Goal: Connect with others: Establish contact or relationships with other users

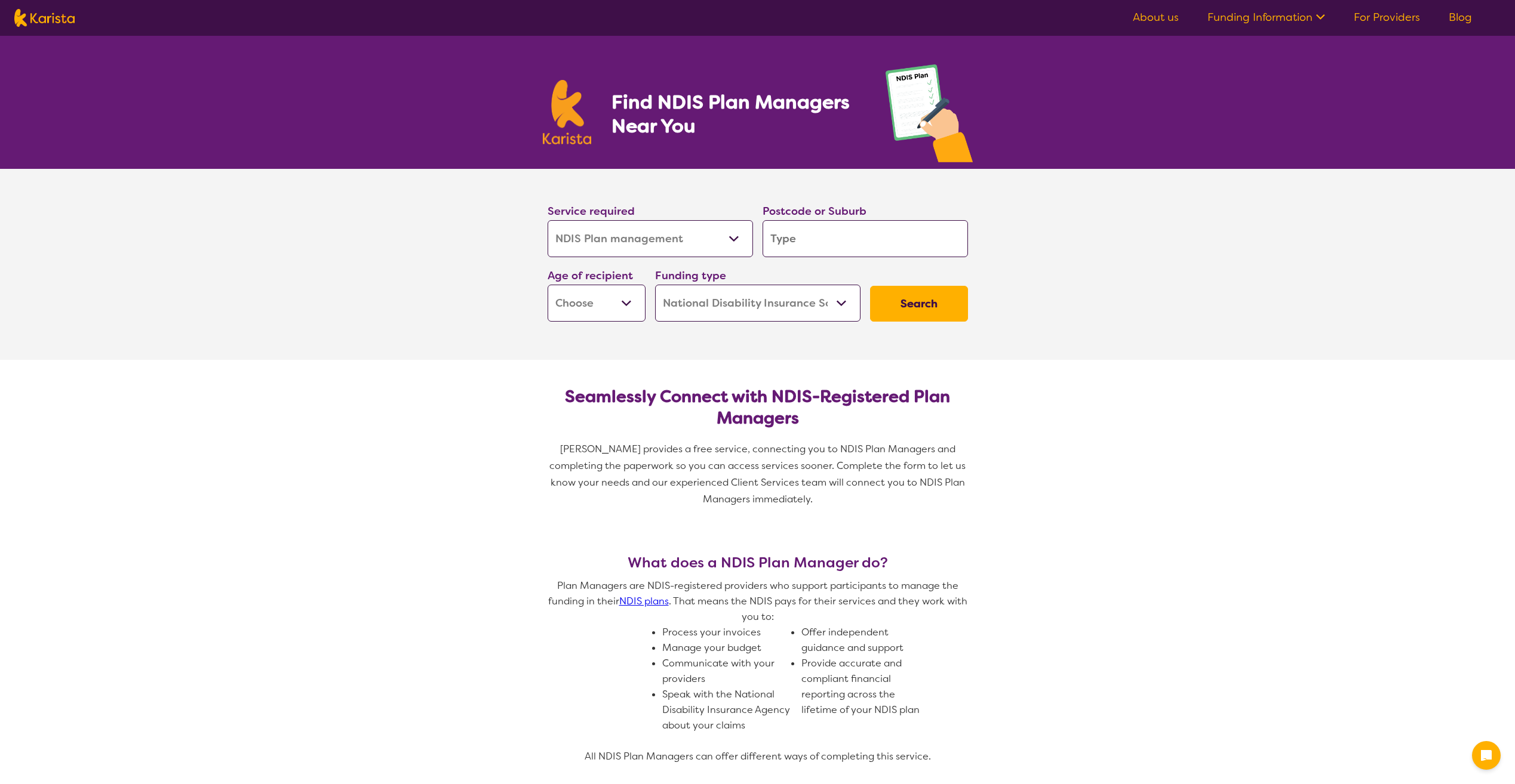
select select "NDIS Plan management"
select select "NDIS"
select select "NDIS Plan management"
select select "NDIS"
click at [840, 232] on input "search" at bounding box center [865, 239] width 206 height 37
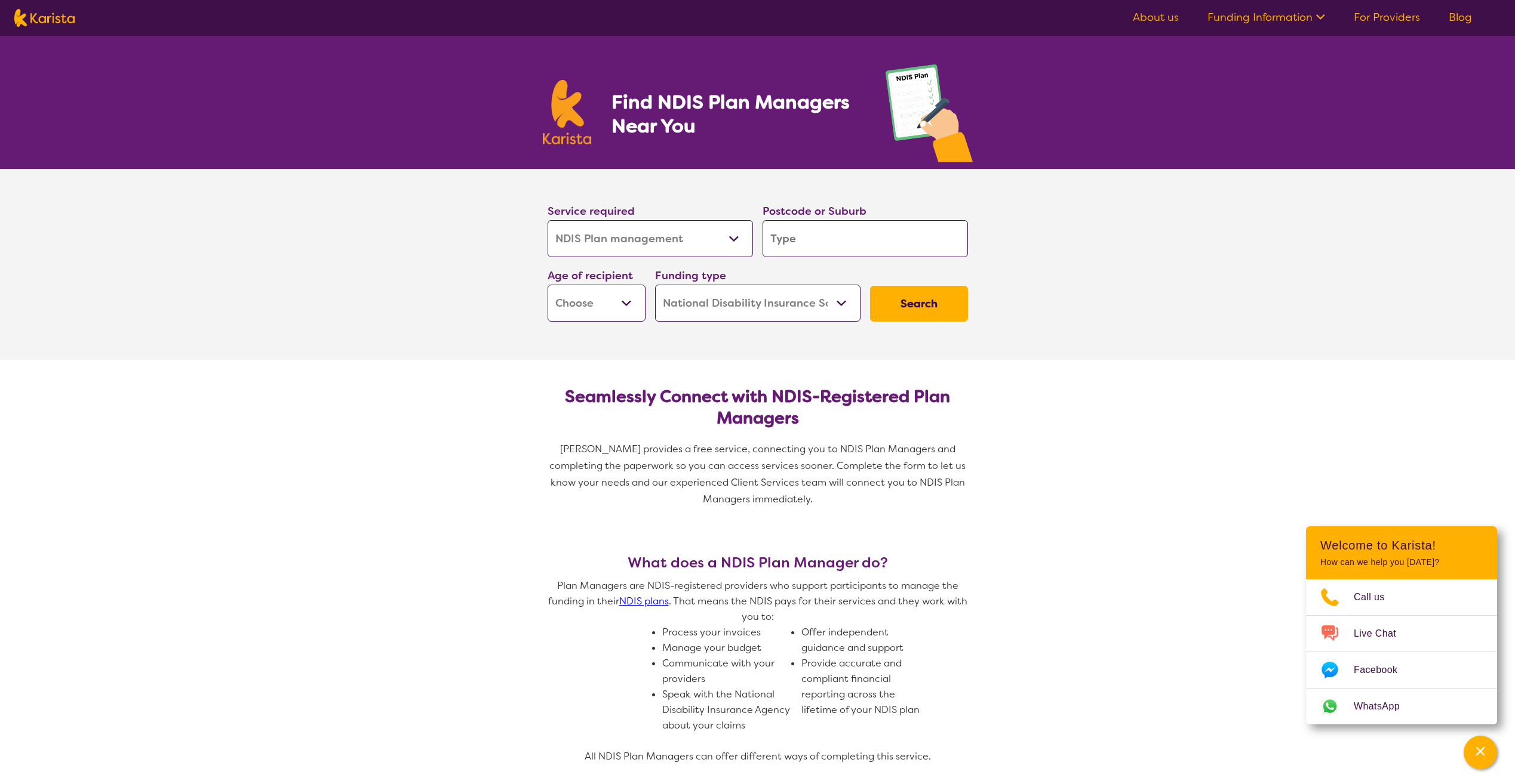
type input "6"
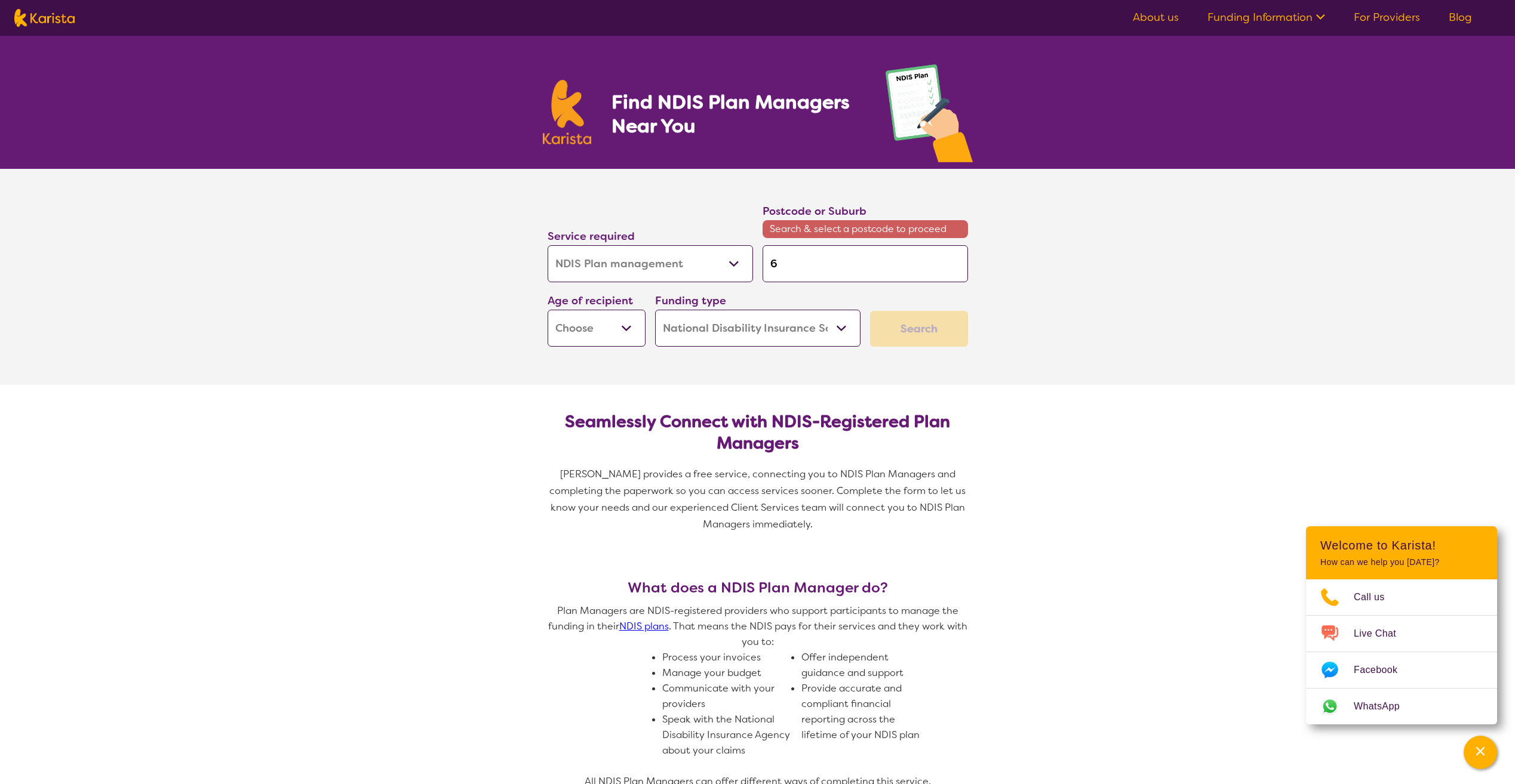
type input "67"
type input "672"
type input "6722"
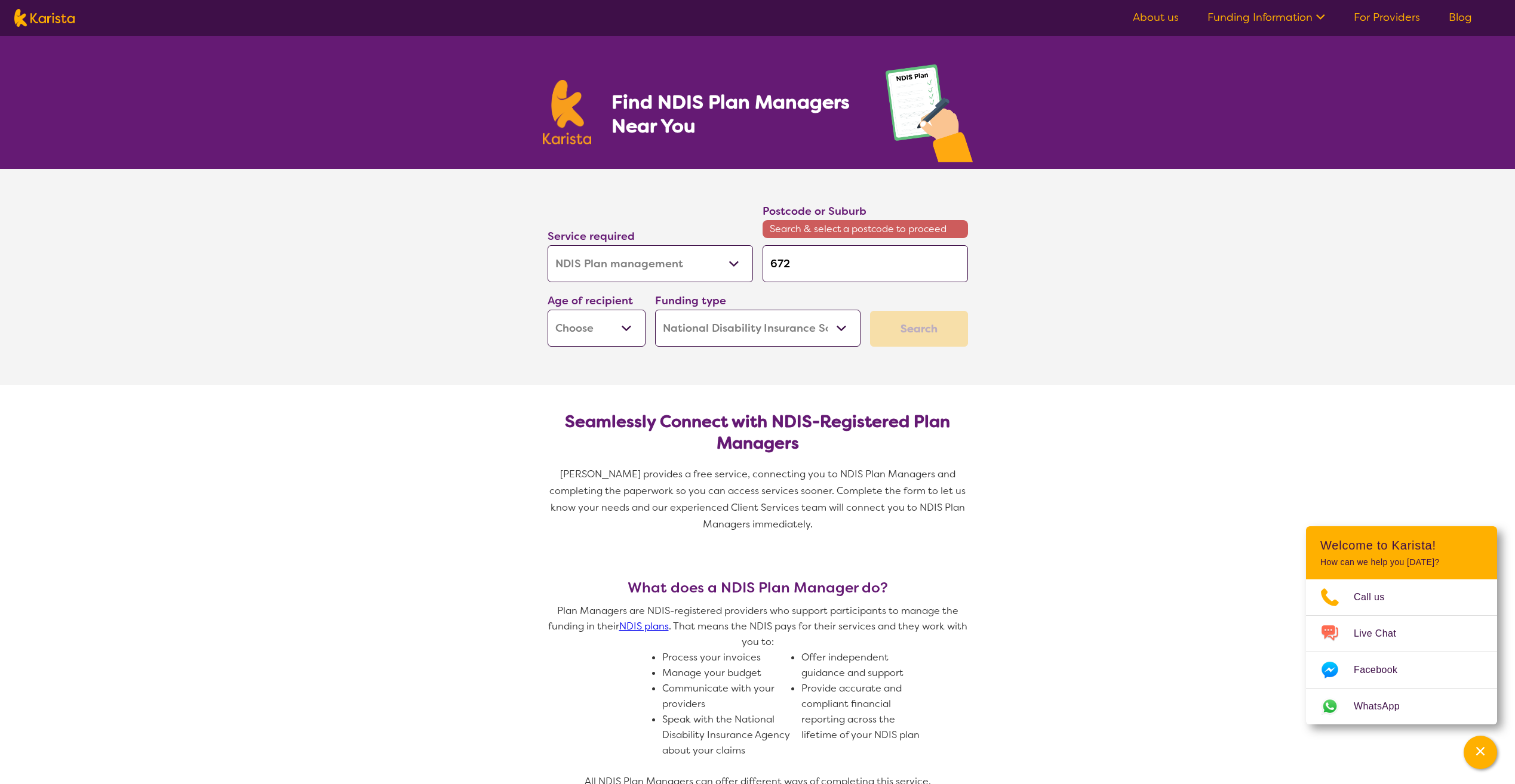
type input "6722"
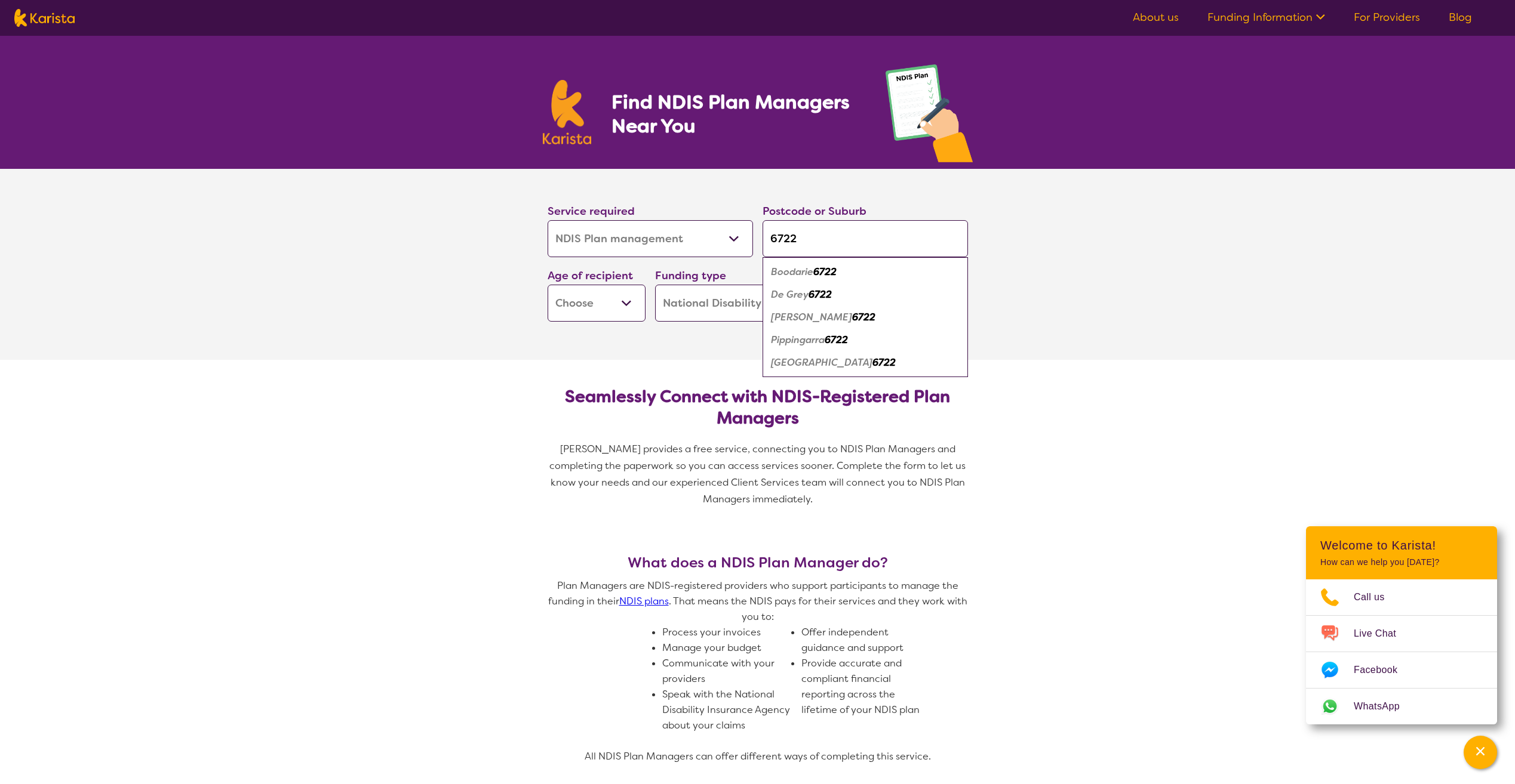
type input "6722"
click at [821, 365] on em "South Hedland" at bounding box center [821, 362] width 101 height 12
click at [897, 292] on button "Search" at bounding box center [919, 304] width 98 height 36
click at [595, 300] on select "Early Childhood - 0 to 9 Child - 10 to 11 Adolescent - 12 to 17 Adult - 18 to 6…" at bounding box center [596, 303] width 98 height 37
select select "AD"
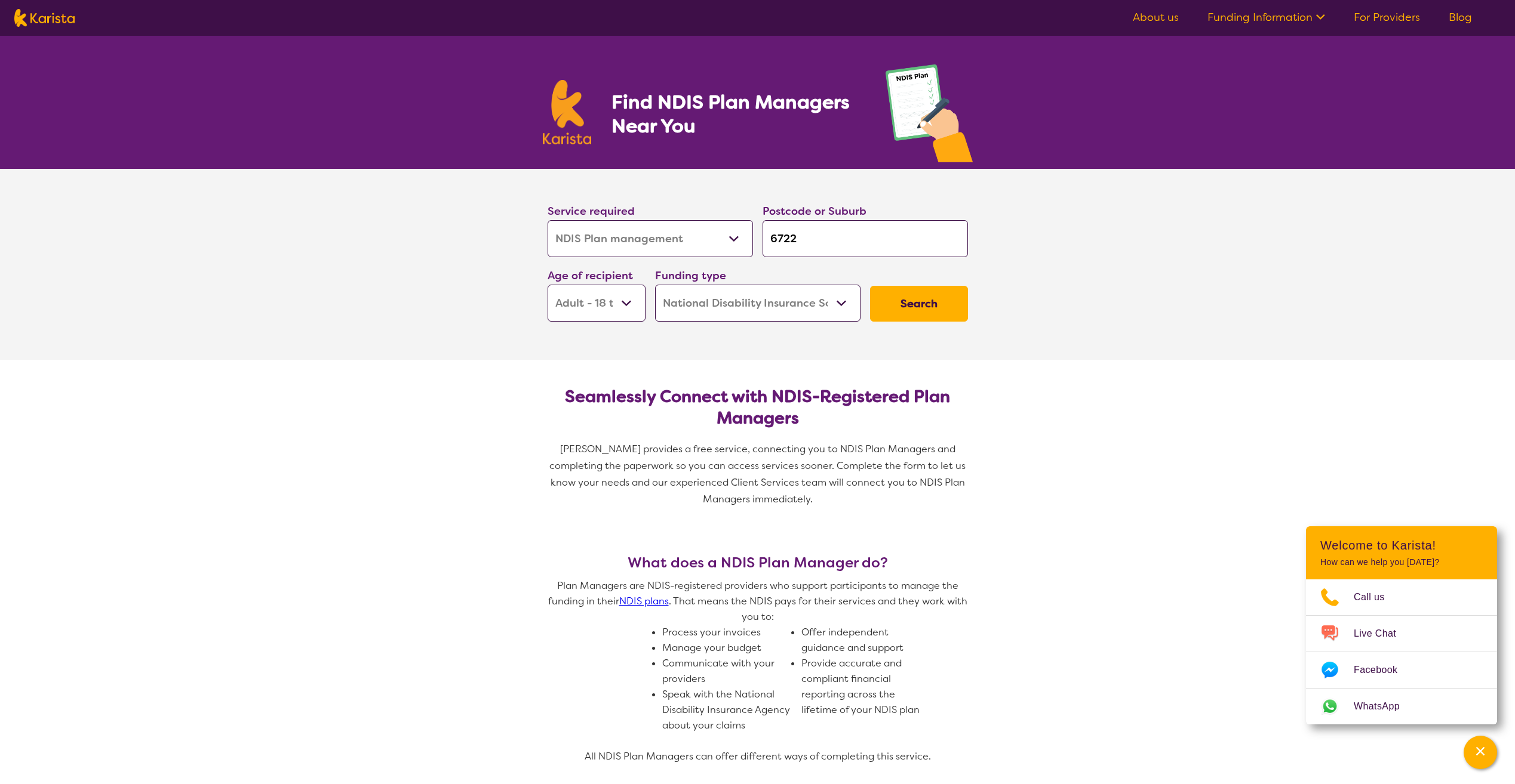
click at [548, 285] on select "Early Childhood - 0 to 9 Child - 10 to 11 Adolescent - 12 to 17 Adult - 18 to 6…" at bounding box center [596, 303] width 98 height 37
select select "AD"
click at [844, 301] on select "Home Care Package (HCP) National Disability Insurance Scheme (NDIS) I don't know" at bounding box center [758, 303] width 206 height 37
click at [888, 307] on button "Search" at bounding box center [919, 304] width 98 height 36
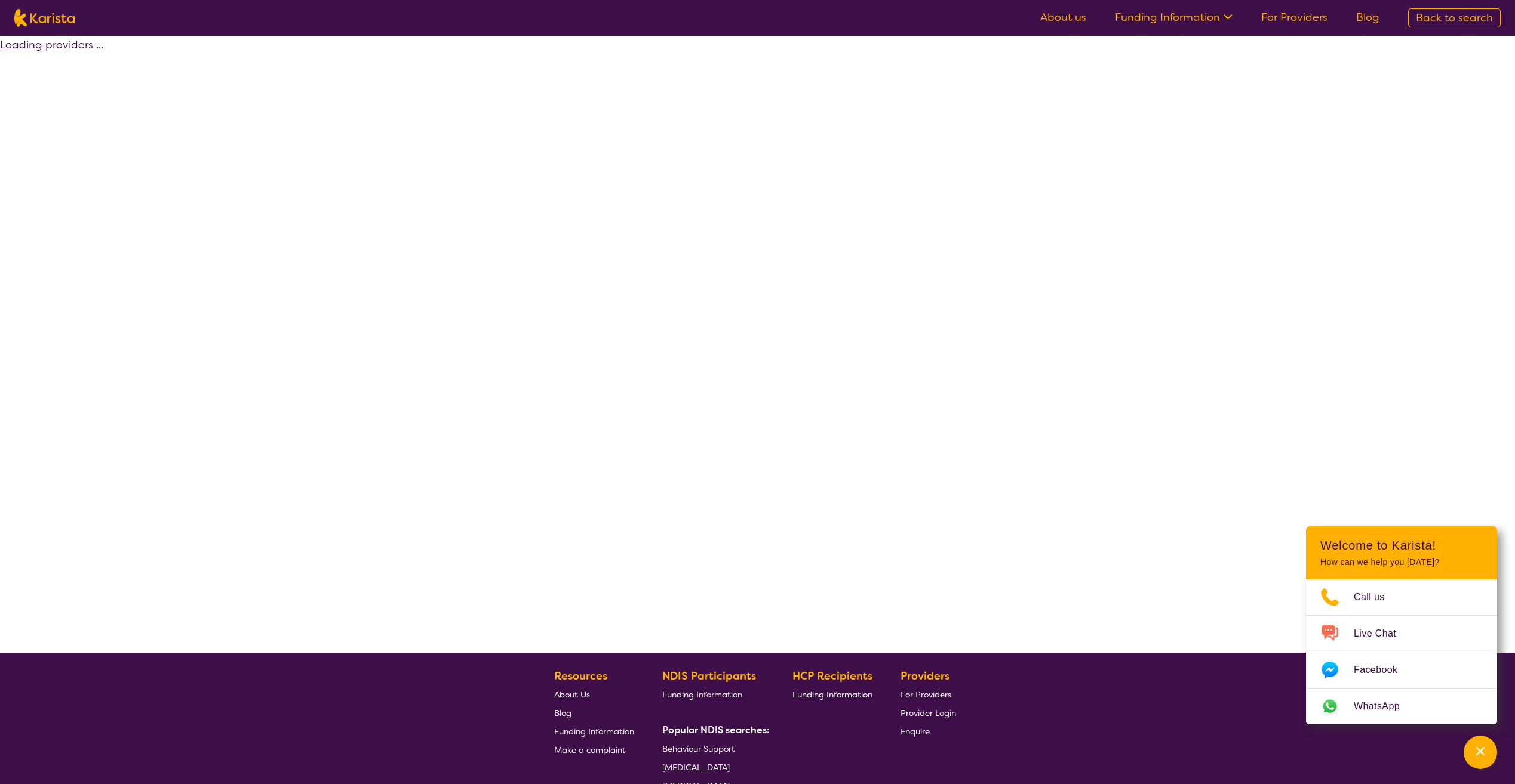
select select "by_score"
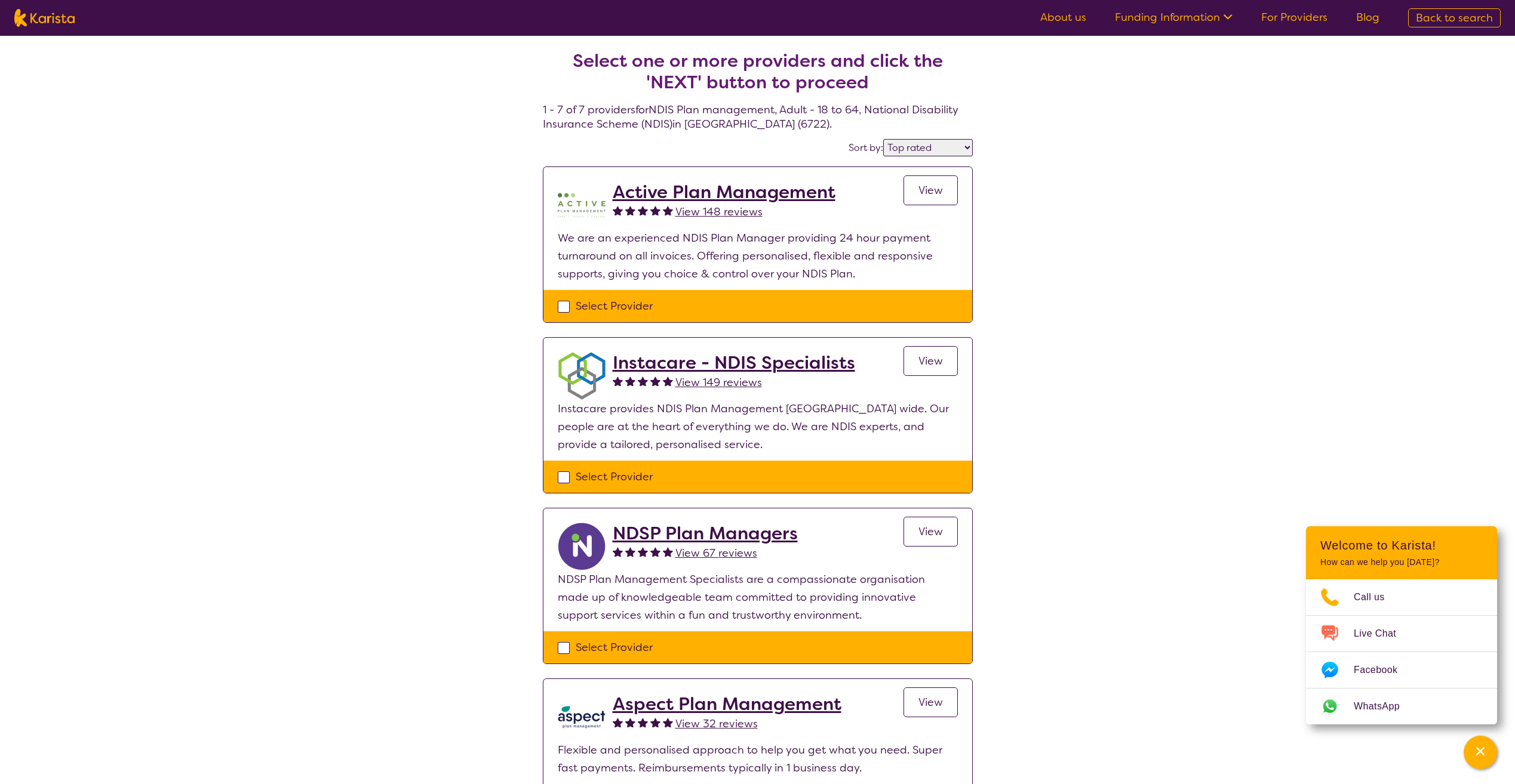
select select "NDIS Plan management"
select select "AD"
select select "NDIS"
select select "NDIS Plan management"
select select "AD"
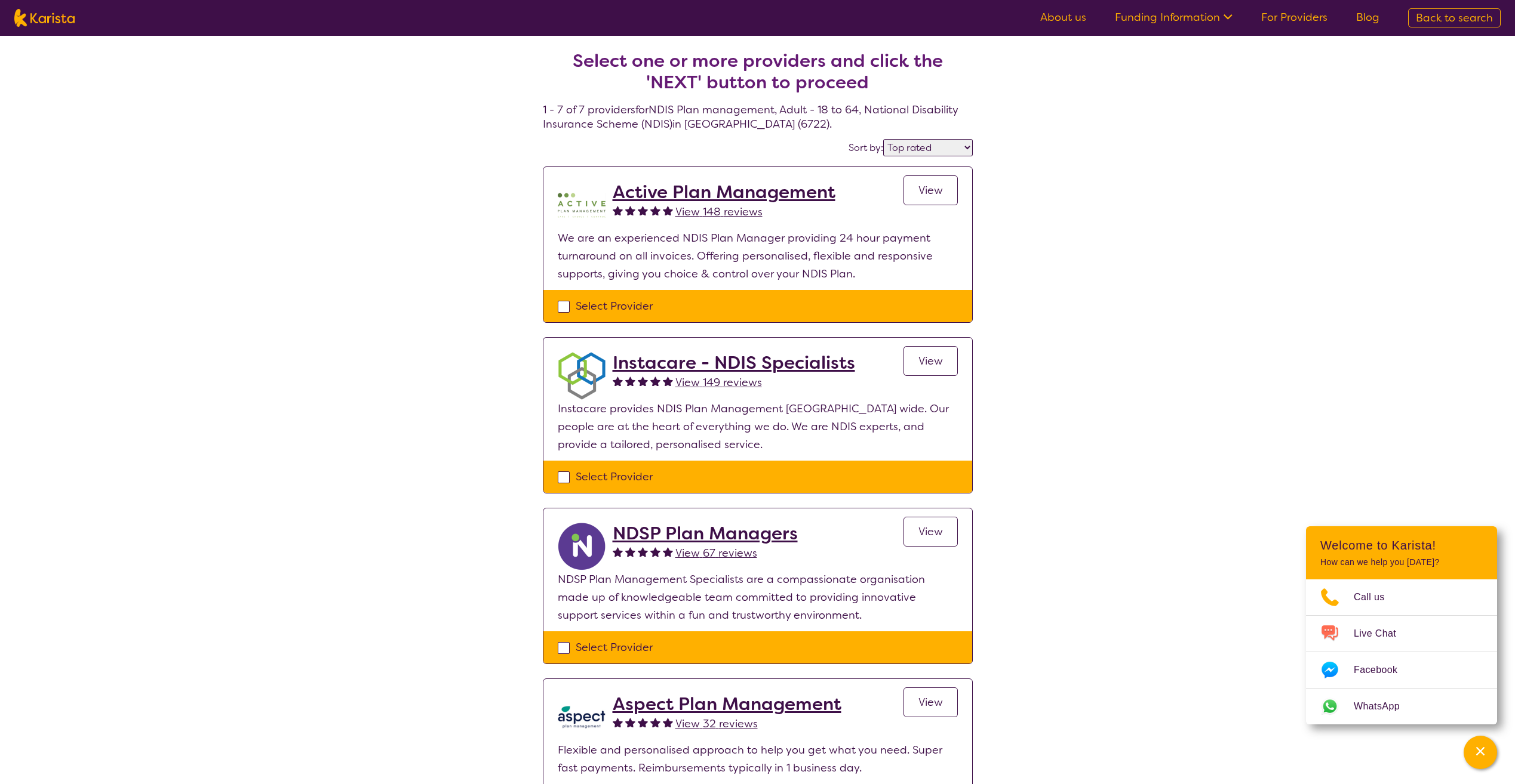
select select "NDIS"
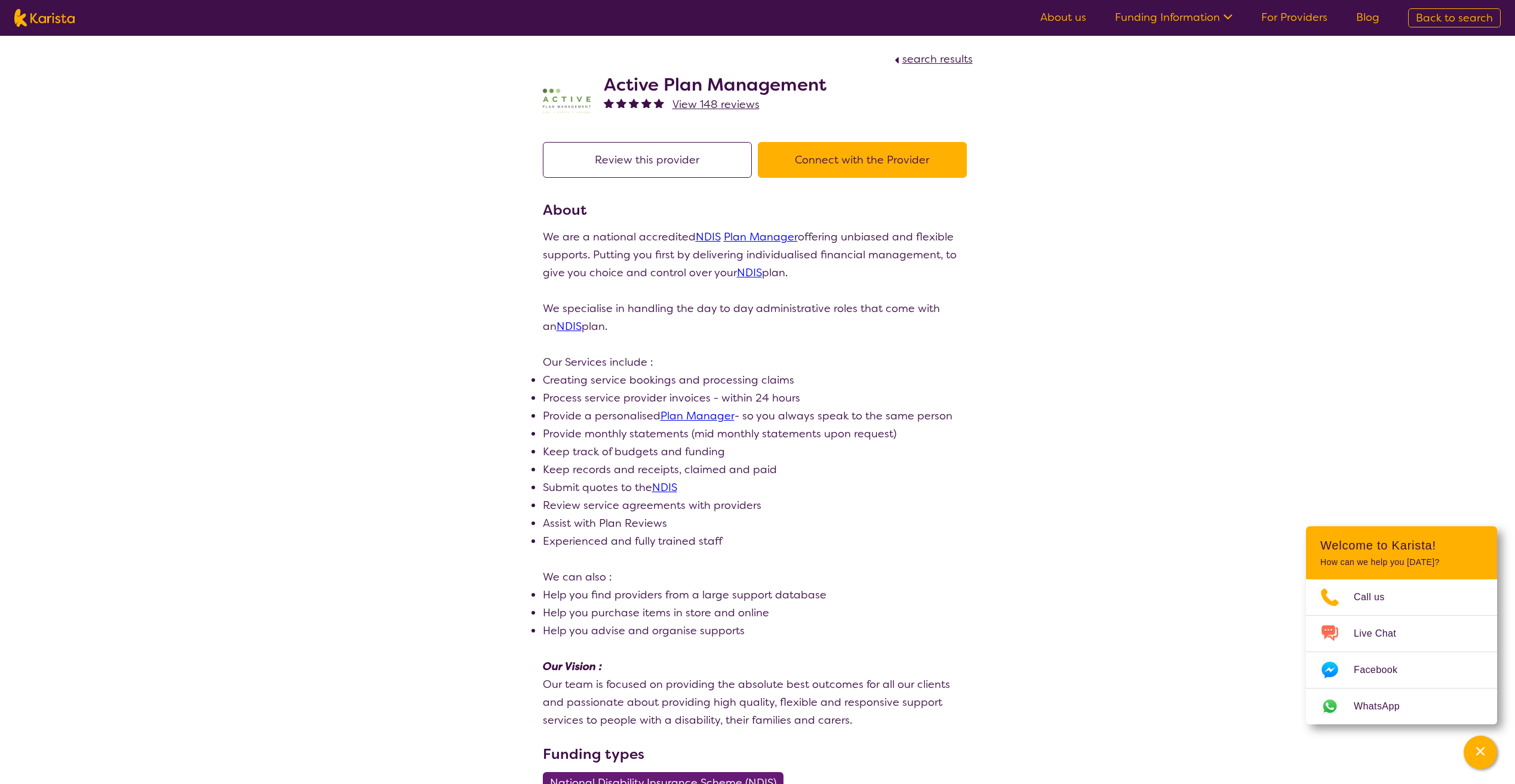
click at [664, 137] on section "Review this provider Connect with the Provider About We are a national accredit…" at bounding box center [758, 783] width 459 height 1312
click at [805, 161] on button "Connect with the Provider" at bounding box center [862, 159] width 209 height 36
